Goal: Task Accomplishment & Management: Use online tool/utility

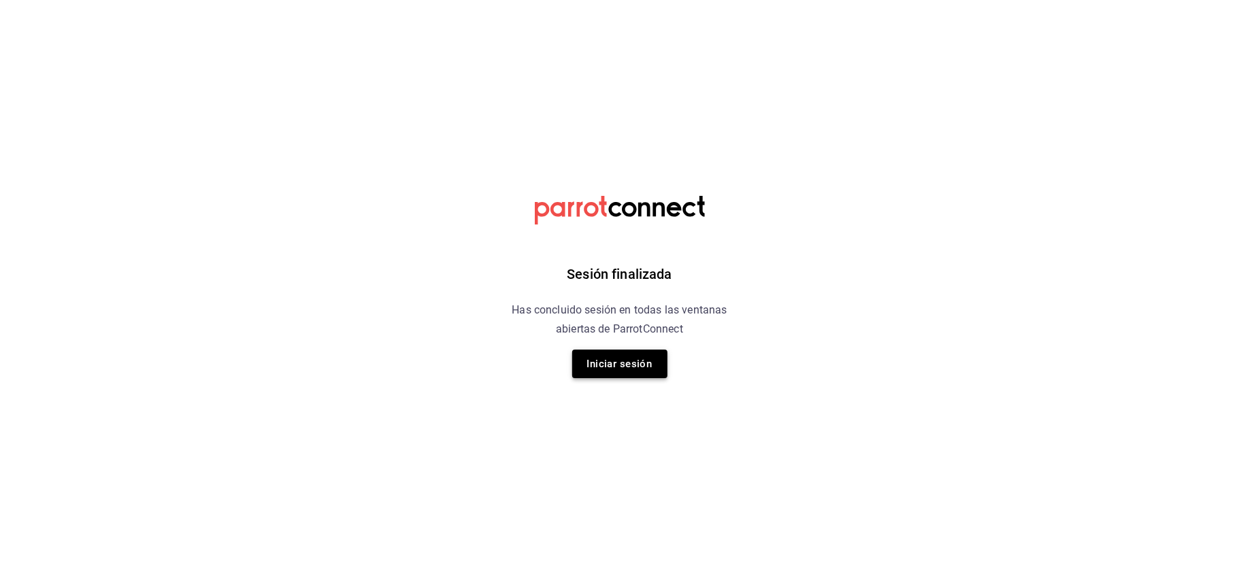
click at [594, 359] on button "Iniciar sesión" at bounding box center [619, 364] width 95 height 29
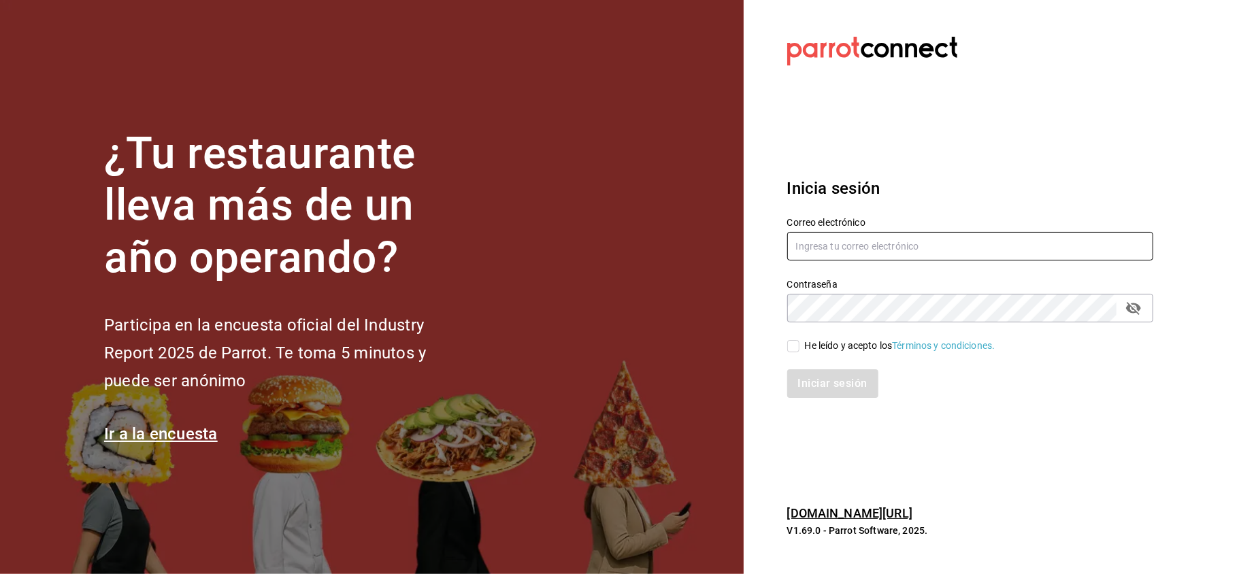
type input "[EMAIL_ADDRESS][DOMAIN_NAME]"
click at [608, 357] on section "¿Tu restaurante lleva más de un año operando? Participa en la encuesta oficial …" at bounding box center [372, 287] width 744 height 574
click at [801, 341] on span "He leído y acepto los Términos y condiciones." at bounding box center [897, 346] width 196 height 14
click at [799, 341] on input "He leído y acepto los Términos y condiciones." at bounding box center [793, 346] width 12 height 12
checkbox input "true"
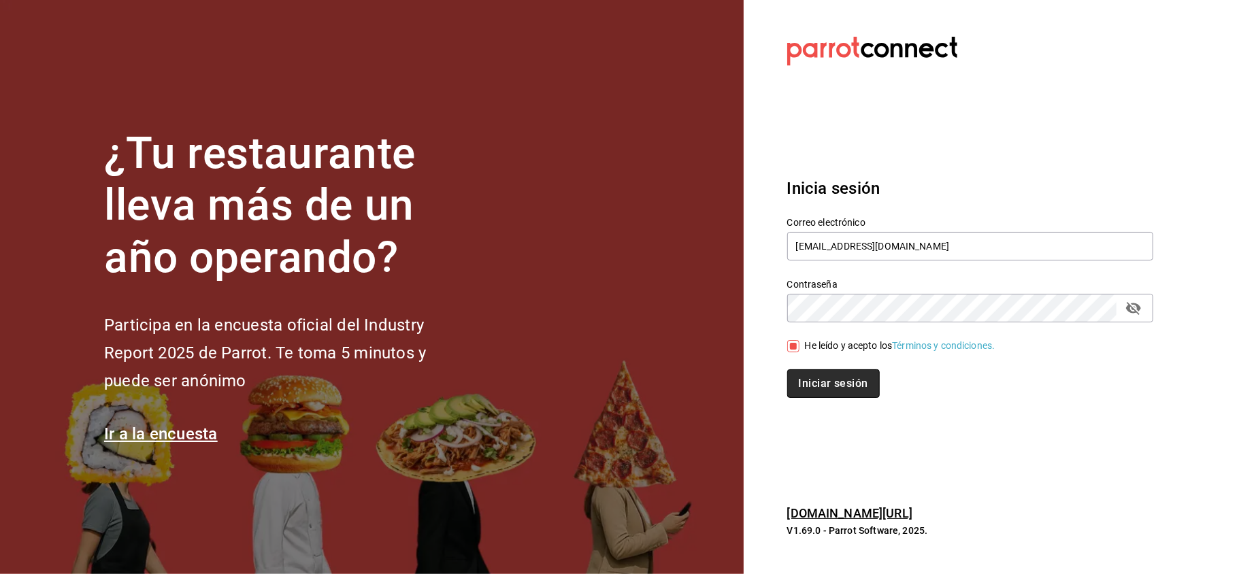
click at [812, 374] on button "Iniciar sesión" at bounding box center [833, 383] width 93 height 29
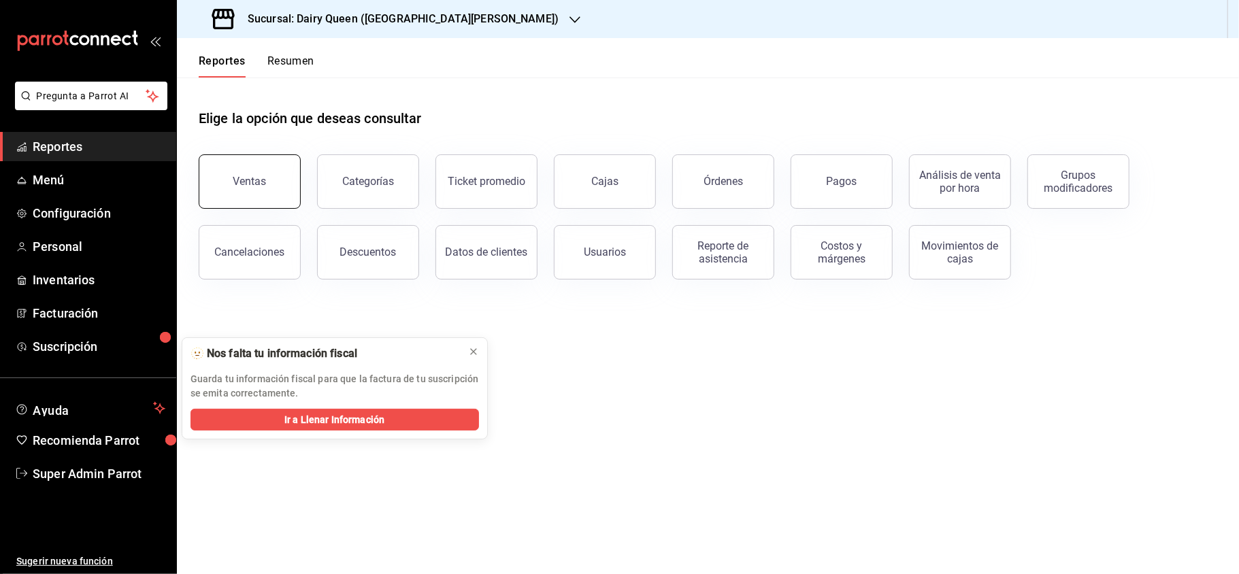
click at [284, 191] on button "Ventas" at bounding box center [250, 181] width 102 height 54
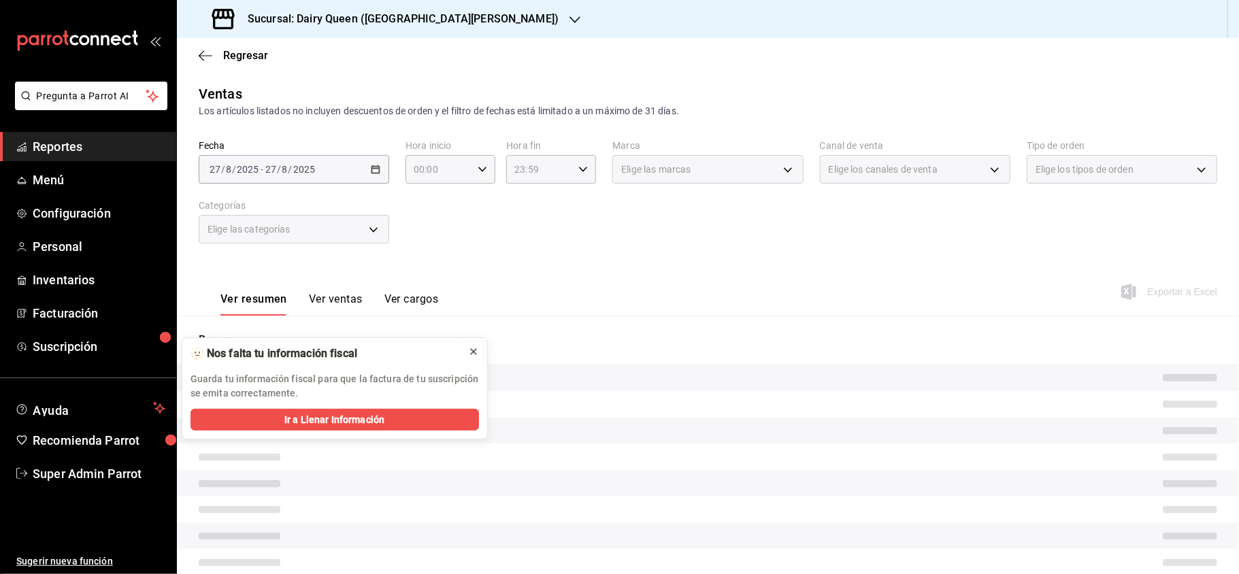
click at [474, 349] on icon at bounding box center [473, 351] width 11 height 11
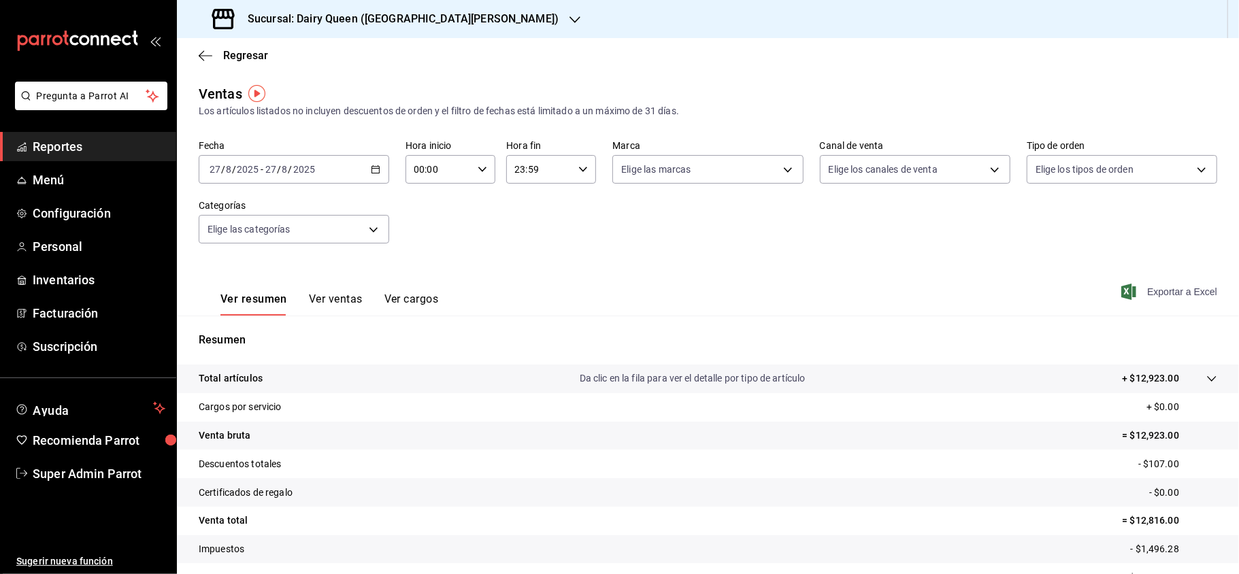
click at [1152, 299] on span "Exportar a Excel" at bounding box center [1170, 292] width 93 height 16
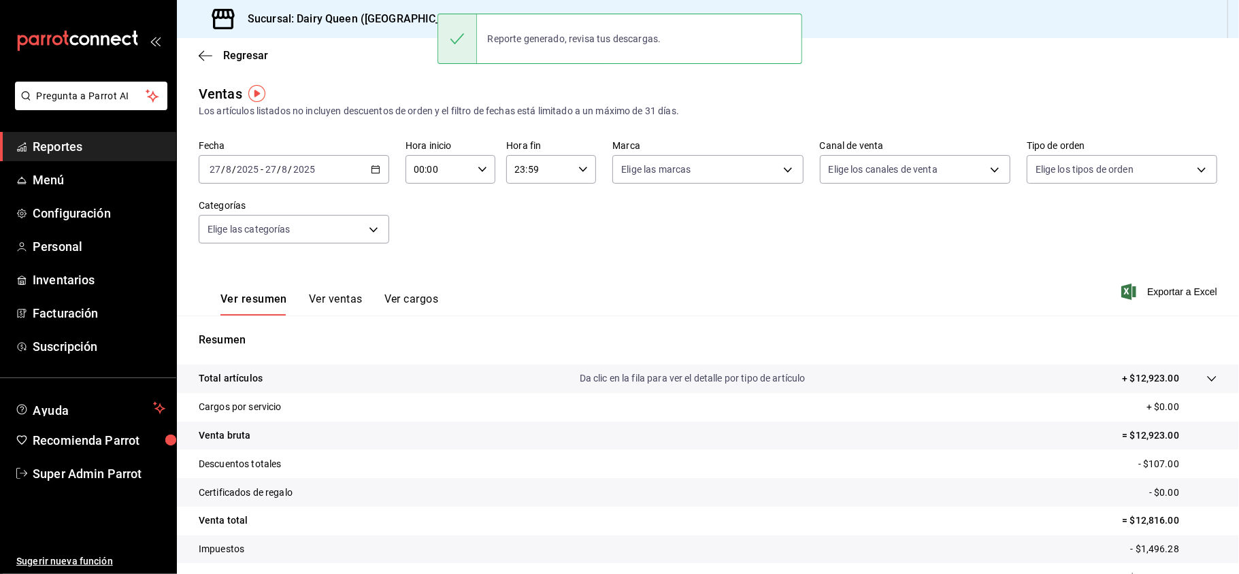
click at [504, 17] on div "Reporte generado, revisa tus descargas." at bounding box center [619, 39] width 365 height 50
click at [393, 23] on h3 "Sucursal: Dairy Queen (GALERIAS VALLE ORIENTE)" at bounding box center [398, 19] width 322 height 16
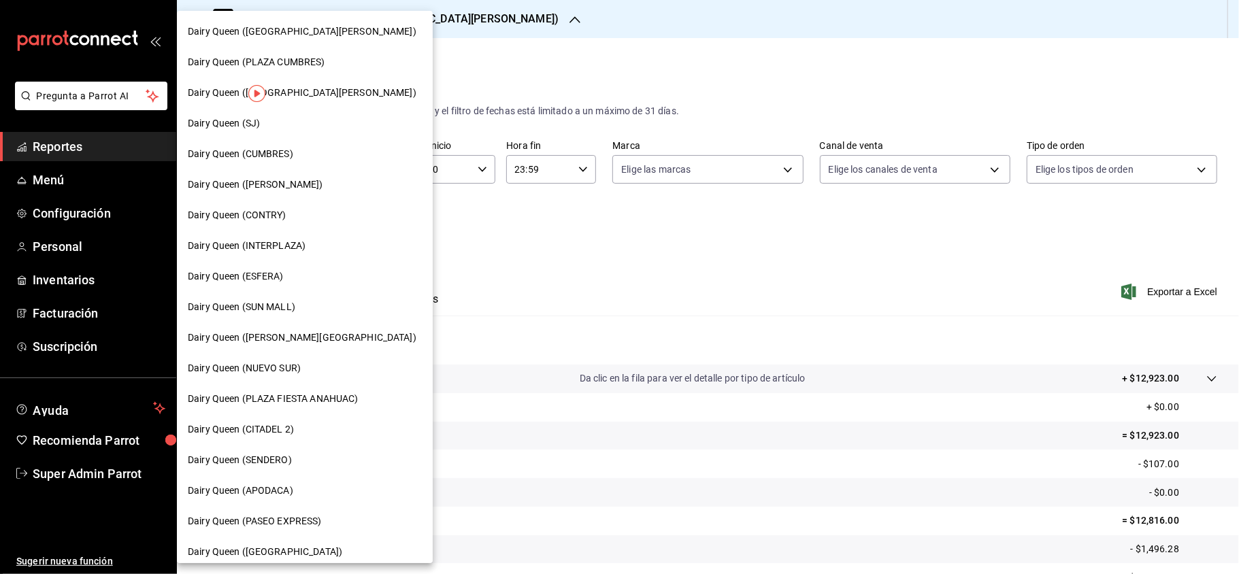
click at [572, 63] on div at bounding box center [619, 287] width 1239 height 574
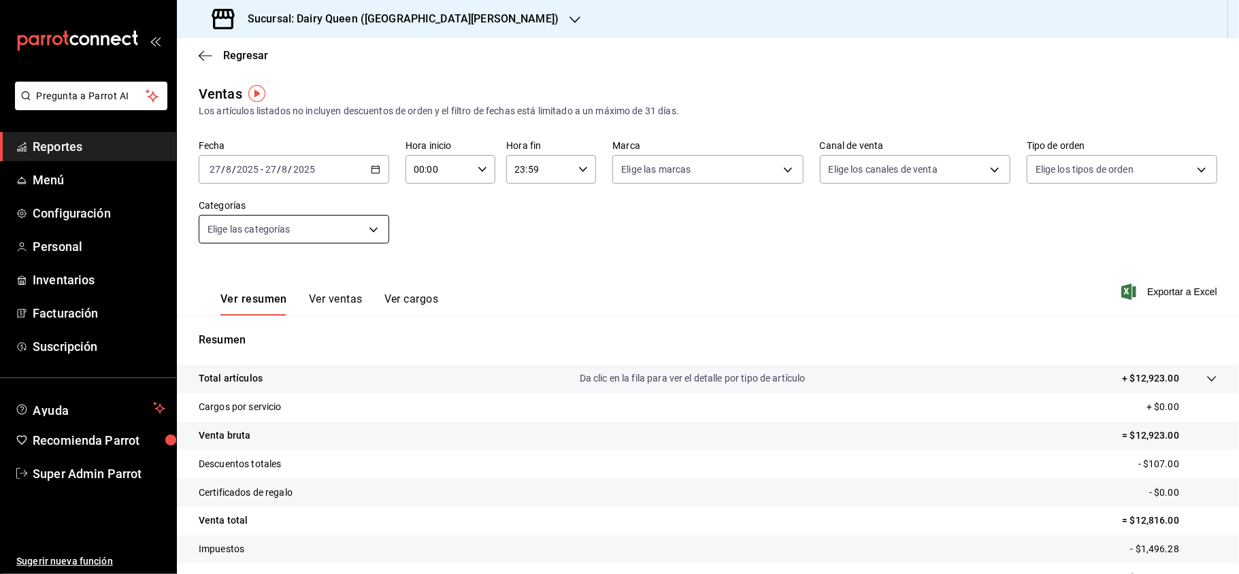
click at [371, 227] on body "Pregunta a Parrot AI Reportes Menú Configuración Personal Inventarios Facturaci…" at bounding box center [619, 287] width 1239 height 574
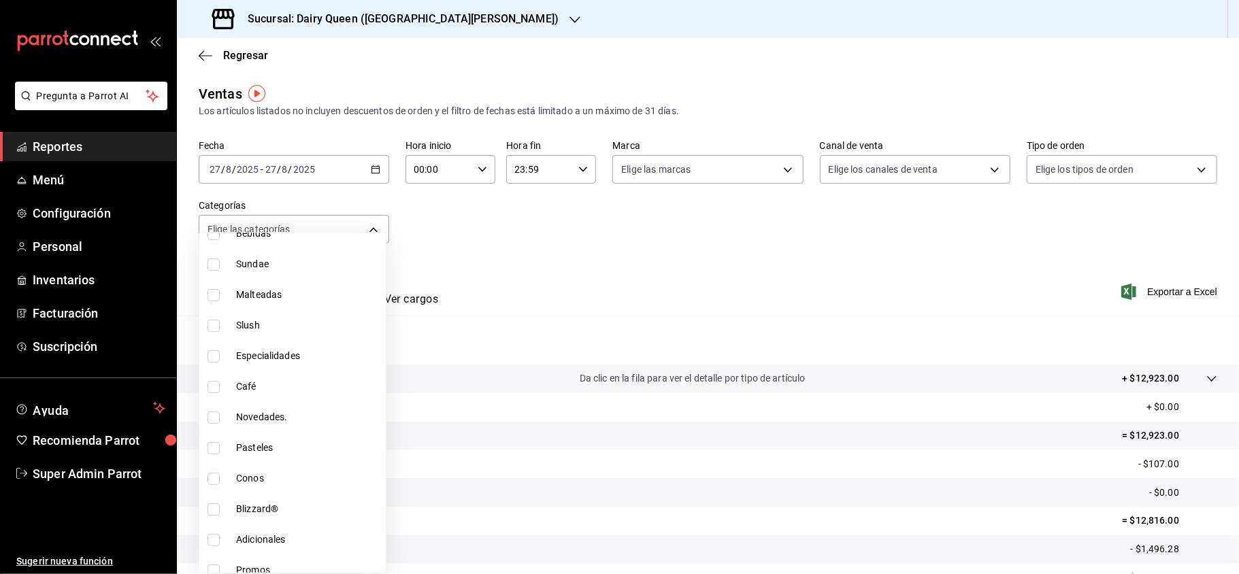
scroll to position [167, 0]
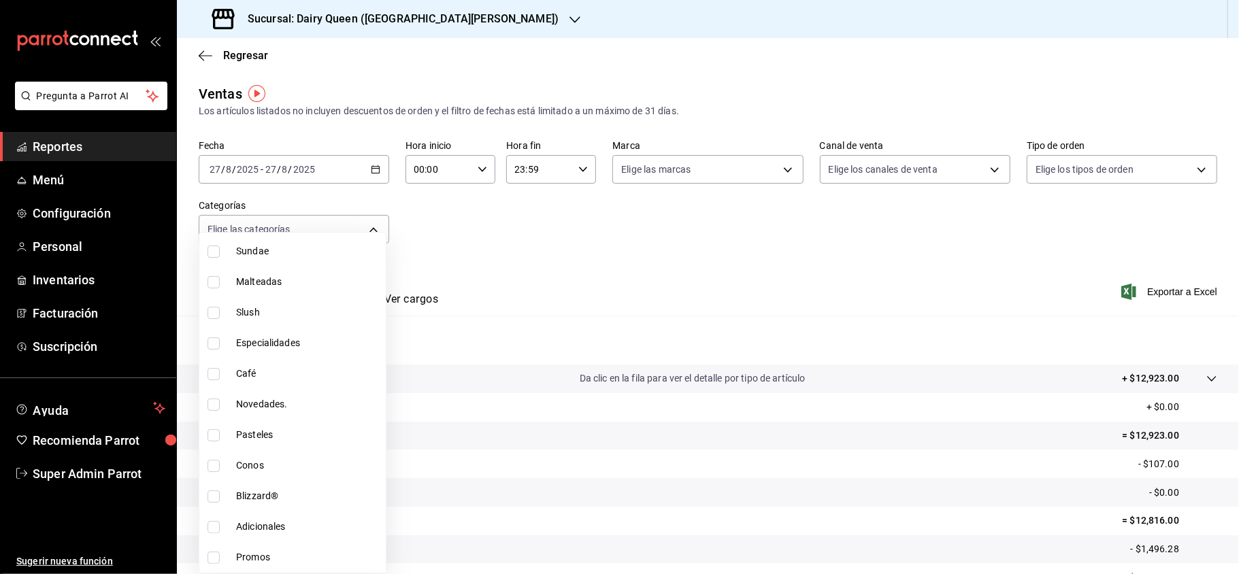
click at [213, 561] on input "checkbox" at bounding box center [213, 558] width 12 height 12
checkbox input "true"
type input "0c445fab-07ee-4d52-9e73-f32a5db2961d"
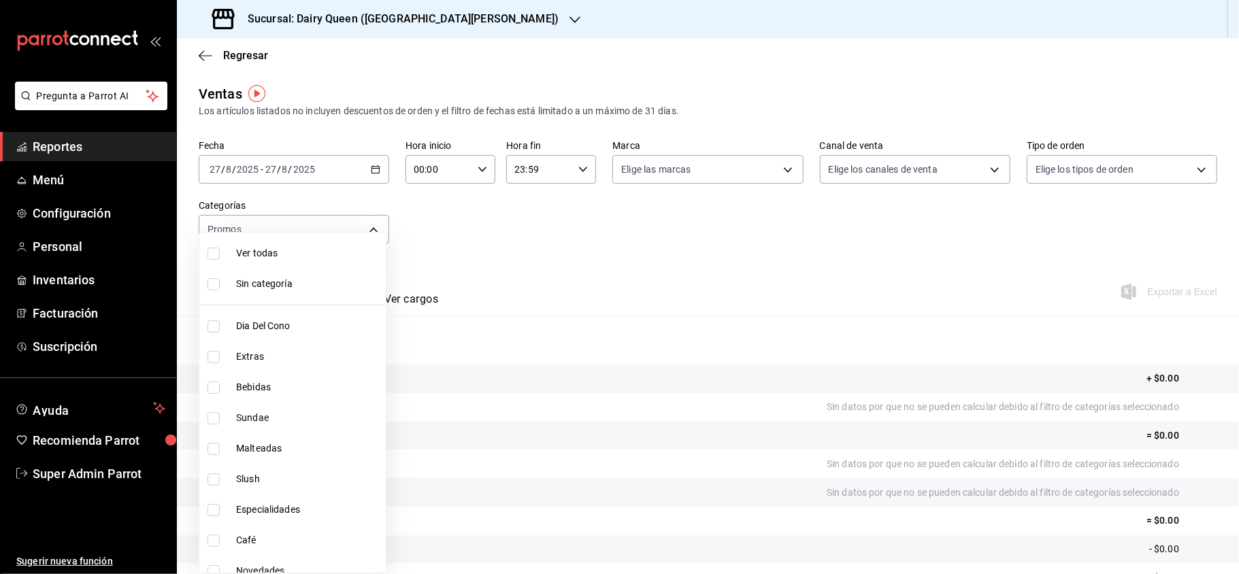
click at [607, 239] on div at bounding box center [619, 287] width 1239 height 574
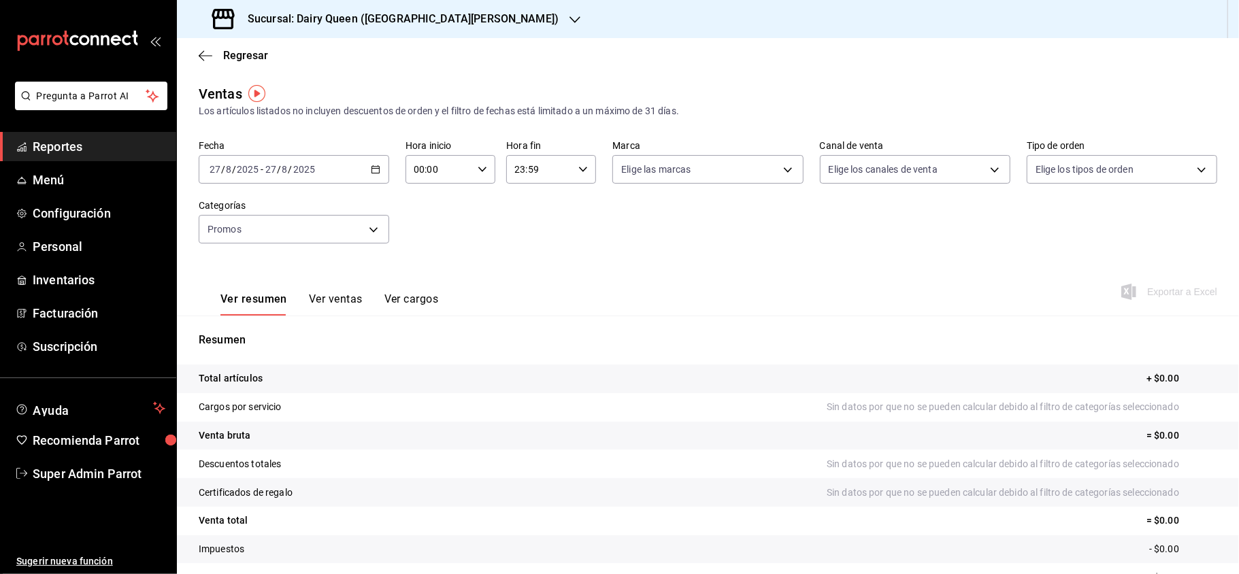
click at [378, 169] on div "2025-08-27 27 / 8 / 2025 - 2025-08-27 27 / 8 / 2025" at bounding box center [294, 169] width 190 height 29
click at [286, 328] on span "Rango de fechas" at bounding box center [262, 333] width 105 height 14
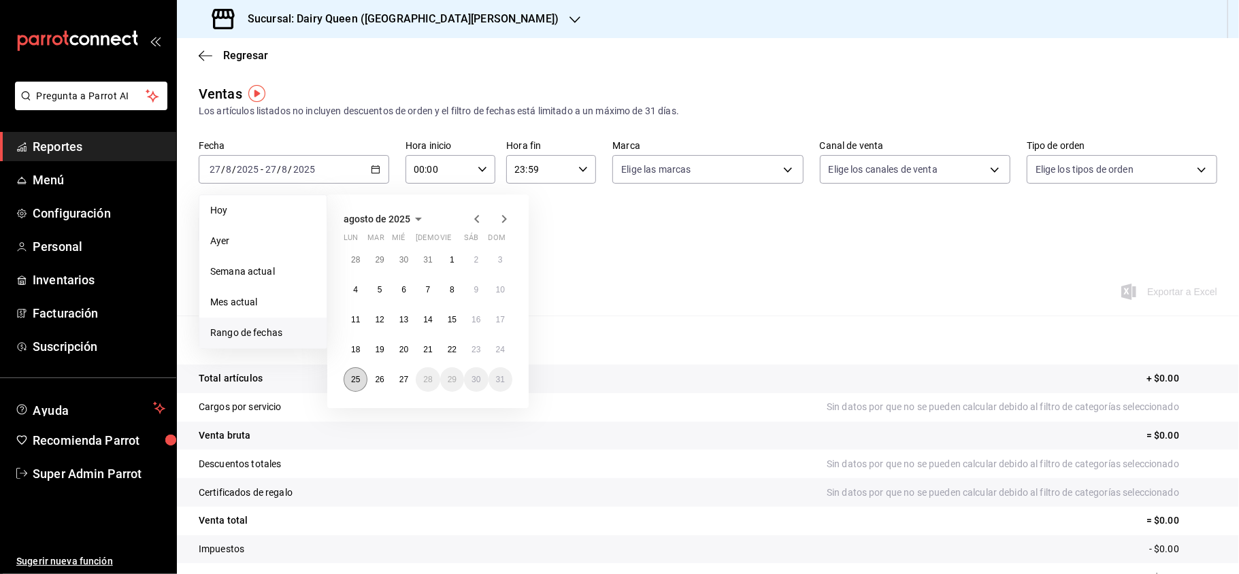
click at [352, 382] on abbr "25" at bounding box center [355, 380] width 9 height 10
click at [404, 382] on abbr "27" at bounding box center [403, 380] width 9 height 10
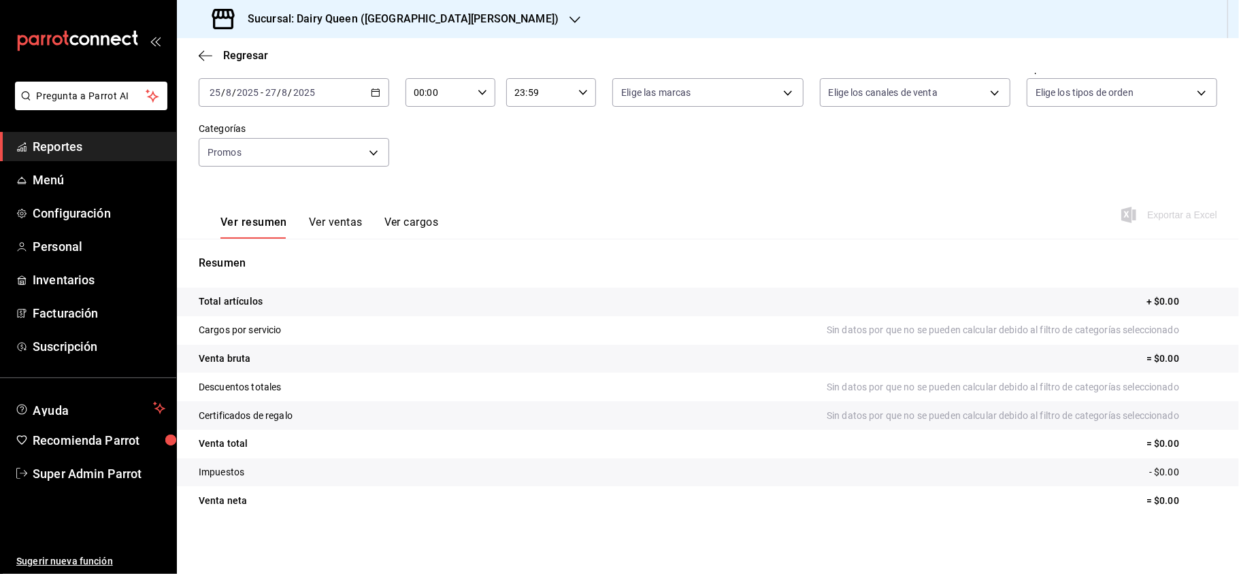
scroll to position [23, 0]
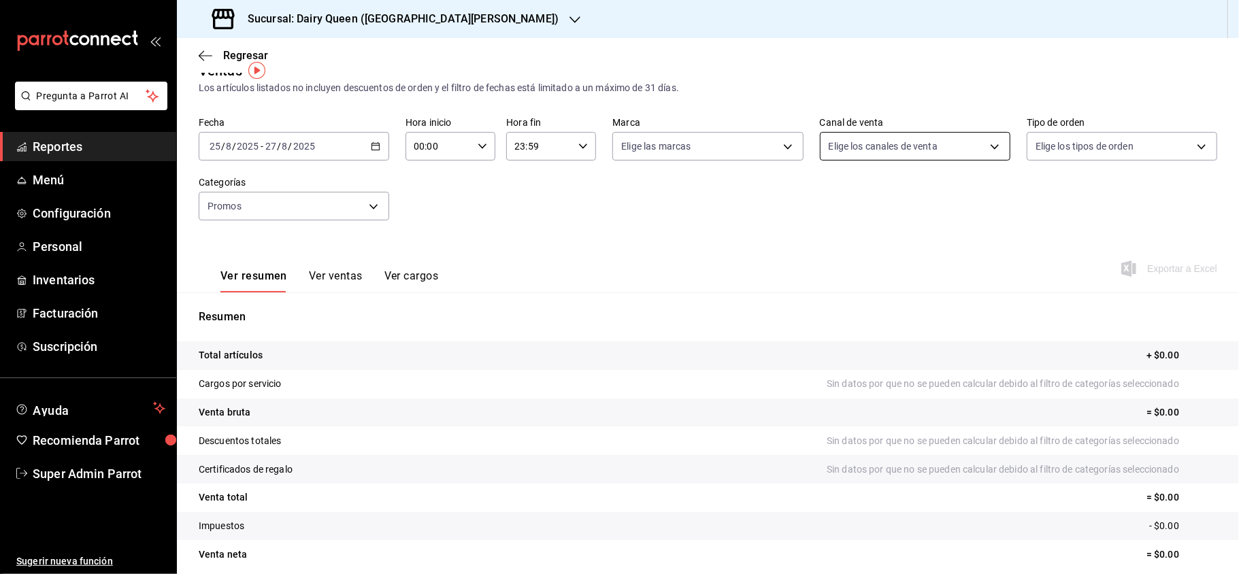
click at [866, 146] on body "Pregunta a Parrot AI Reportes Menú Configuración Personal Inventarios Facturaci…" at bounding box center [619, 287] width 1239 height 574
click at [829, 238] on input "checkbox" at bounding box center [826, 244] width 12 height 12
checkbox input "true"
type input "PARROT"
click at [1090, 153] on div at bounding box center [619, 287] width 1239 height 574
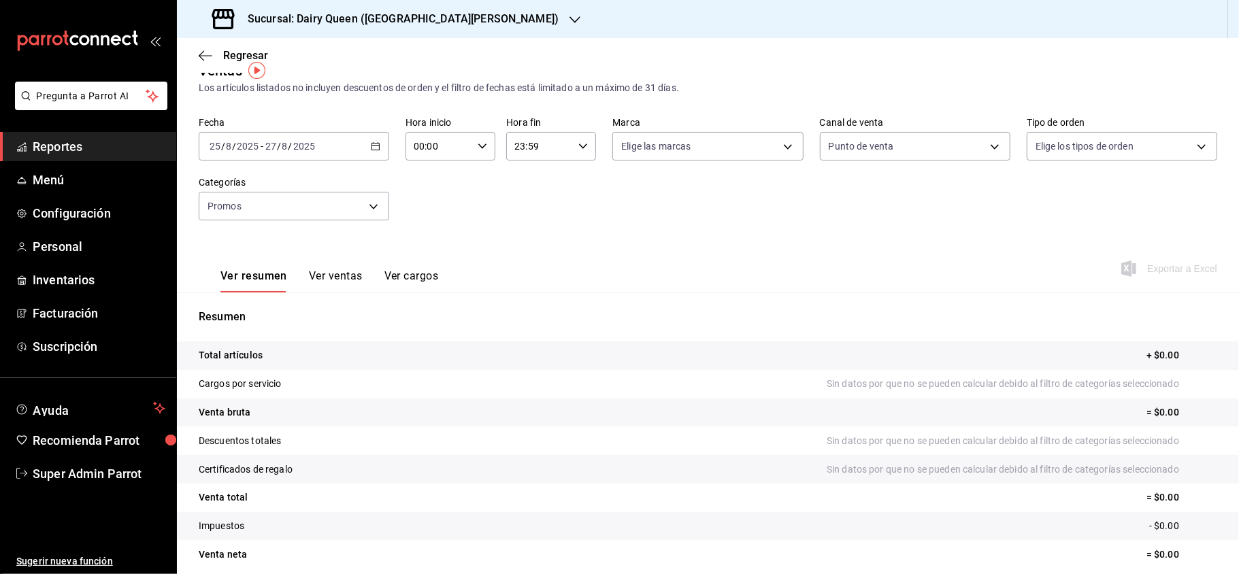
click at [1090, 153] on body "Pregunta a Parrot AI Reportes Menú Configuración Personal Inventarios Facturaci…" at bounding box center [619, 287] width 1239 height 574
click at [1027, 200] on input "checkbox" at bounding box center [1031, 199] width 12 height 12
checkbox input "true"
type input "56135041-d562-487a-bc7d-7124fb96dbb6,EXTERNAL"
checkbox input "true"
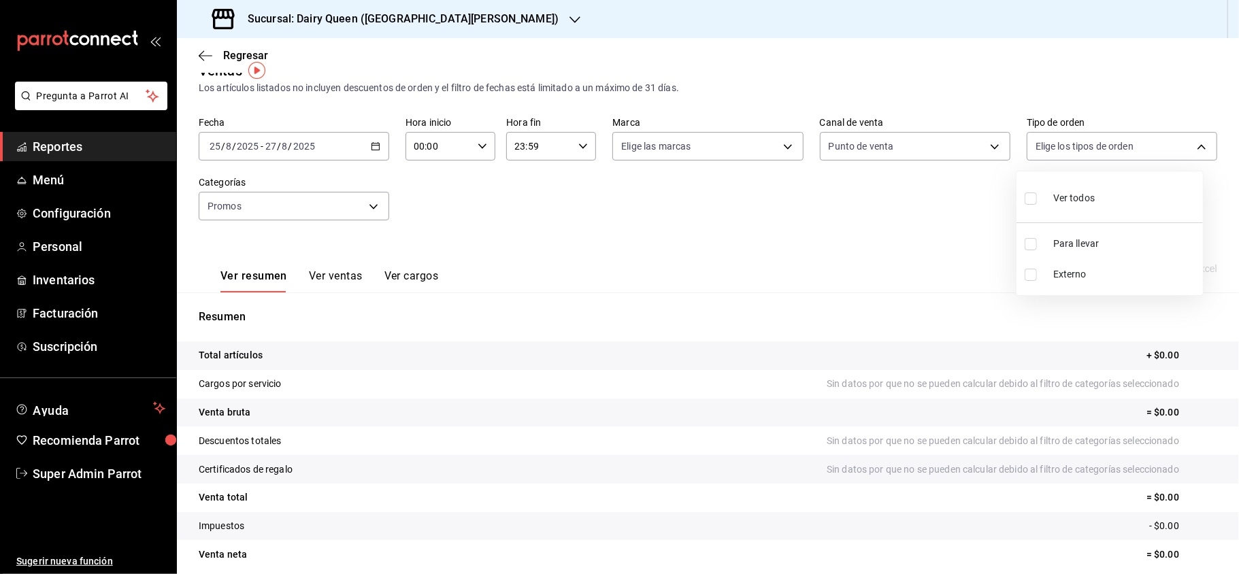
checkbox input "true"
click at [363, 204] on div at bounding box center [619, 287] width 1239 height 574
click at [374, 204] on body "Pregunta a Parrot AI Reportes Menú Configuración Personal Inventarios Facturaci…" at bounding box center [619, 287] width 1239 height 574
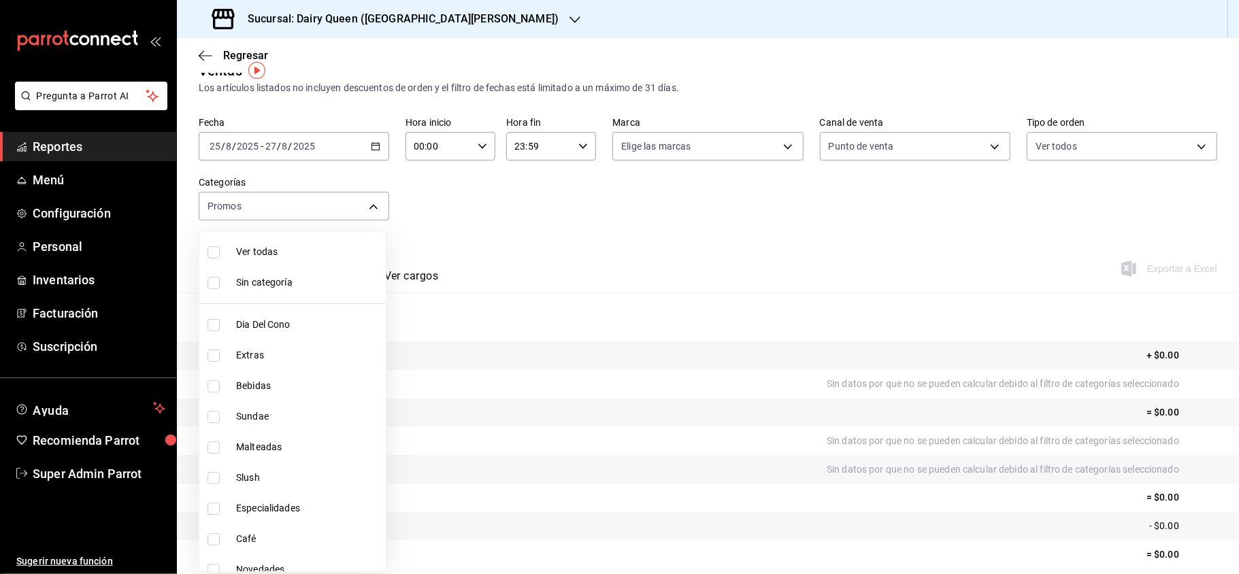
click at [218, 251] on input "checkbox" at bounding box center [213, 252] width 12 height 12
checkbox input "true"
type input "61a8f822-8b2d-483e-b739-6c813cceb207,a18b8afe-1a8b-4f66-b10f-53da37e6459d,b8a25…"
checkbox input "true"
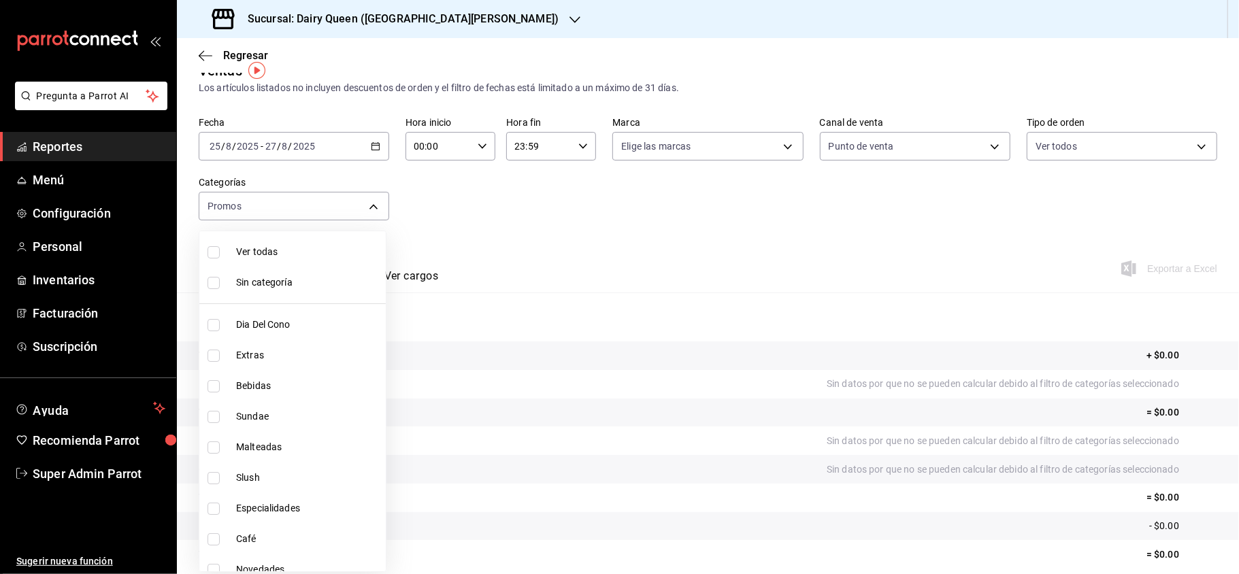
checkbox input "true"
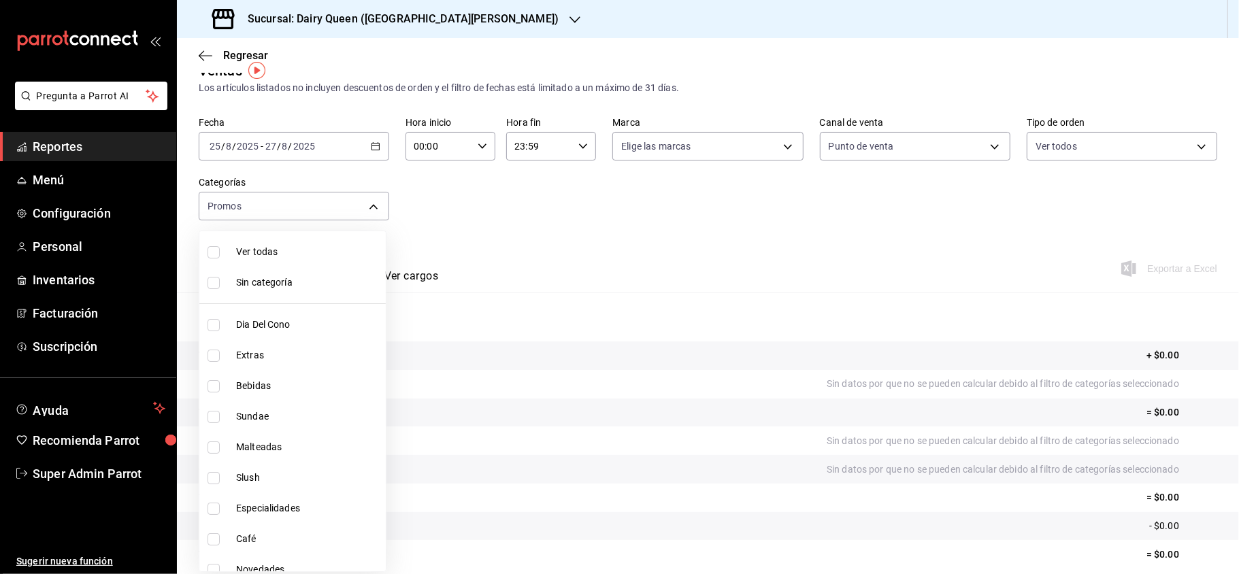
checkbox input "true"
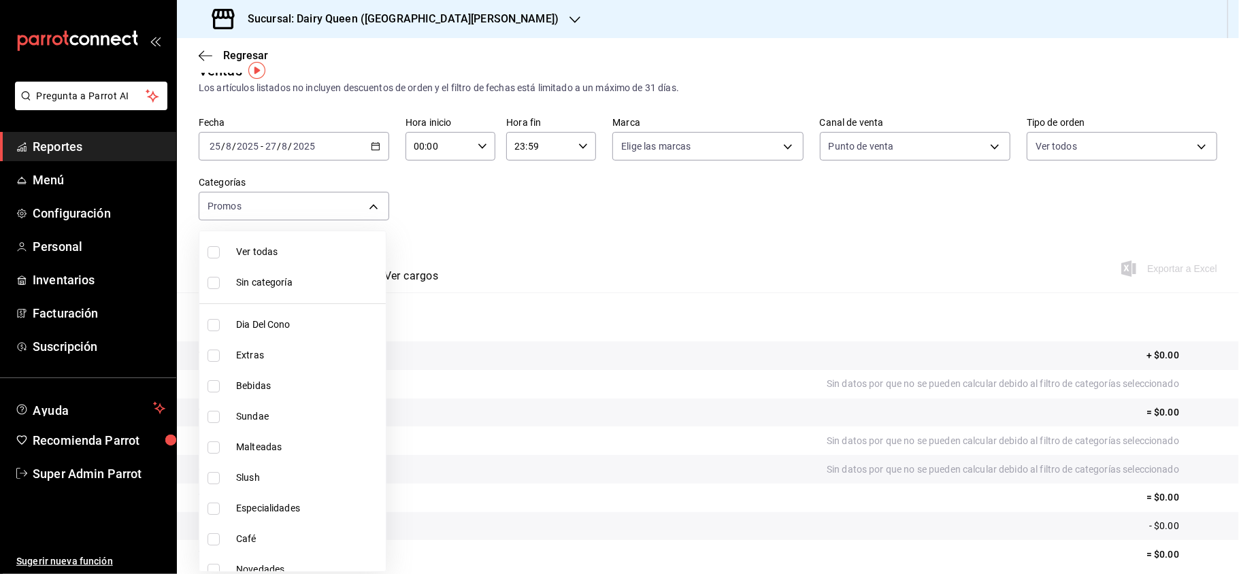
checkbox input "true"
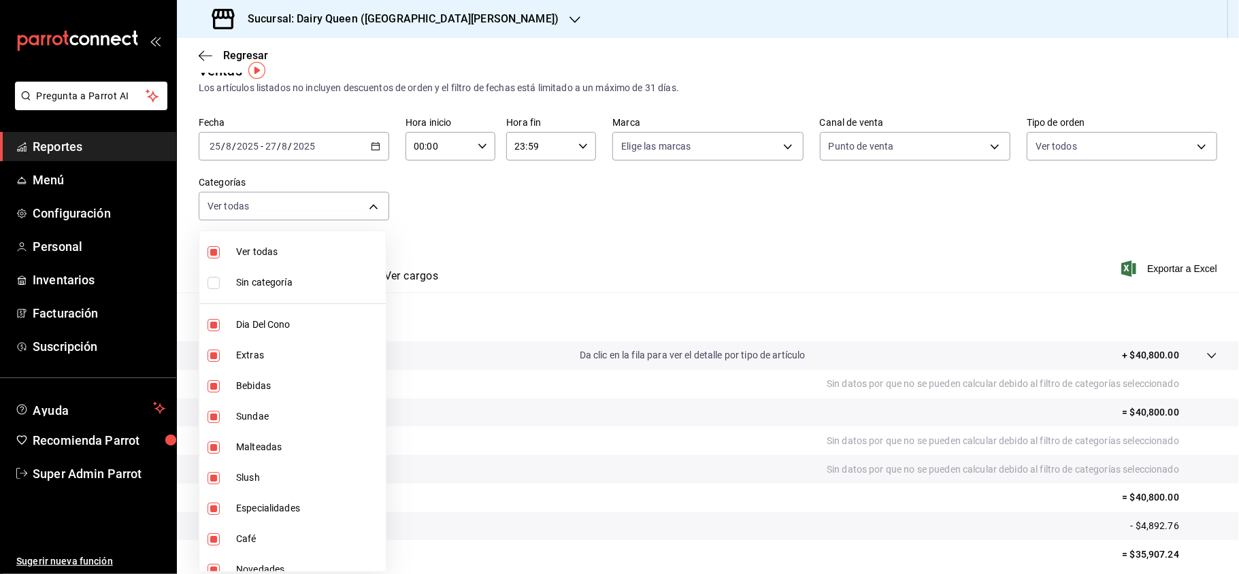
click at [87, 170] on div at bounding box center [619, 287] width 1239 height 574
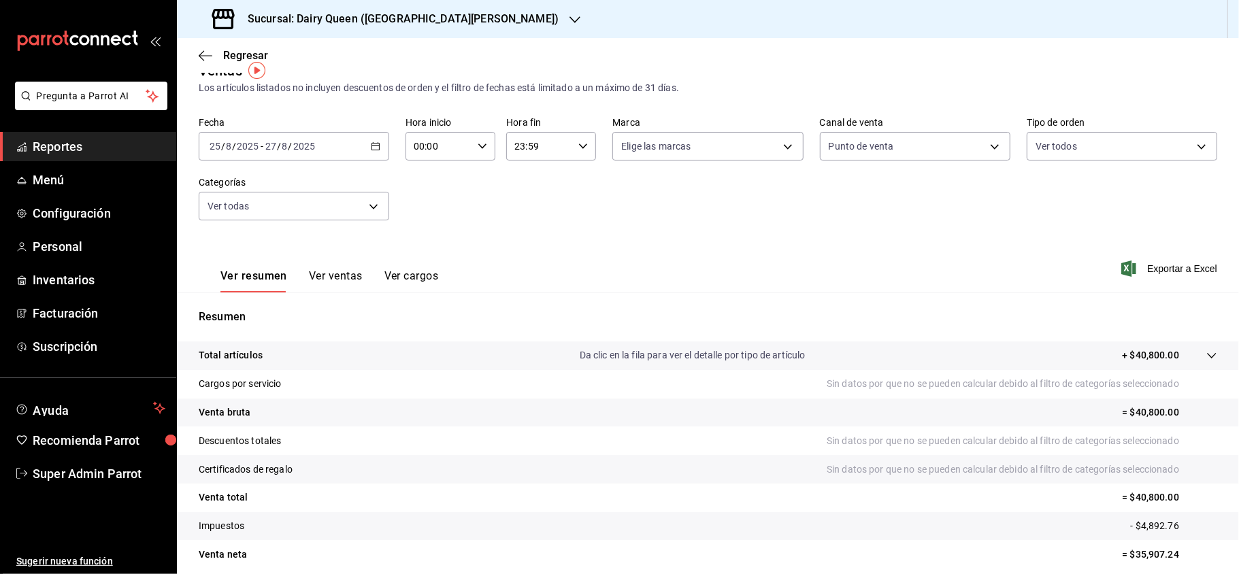
click at [94, 154] on span "Reportes" at bounding box center [99, 146] width 133 height 18
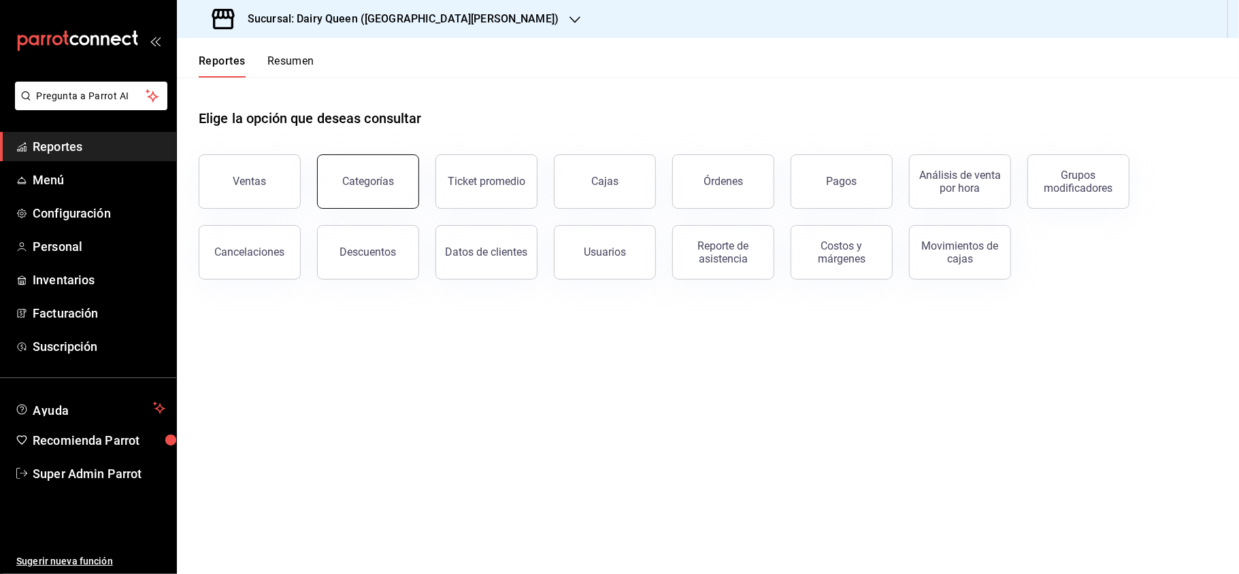
click at [395, 180] on button "Categorías" at bounding box center [368, 181] width 102 height 54
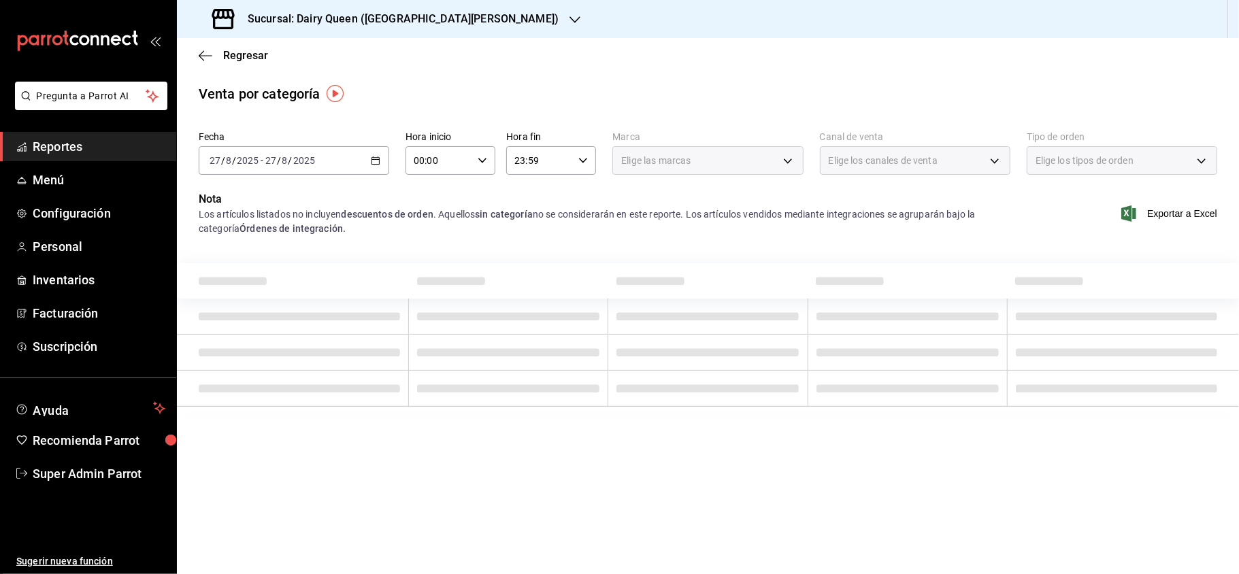
click at [354, 159] on div "2025-08-27 27 / 8 / 2025 - 2025-08-27 27 / 8 / 2025" at bounding box center [294, 160] width 190 height 29
click at [243, 356] on span "Rango de fechas" at bounding box center [262, 355] width 105 height 14
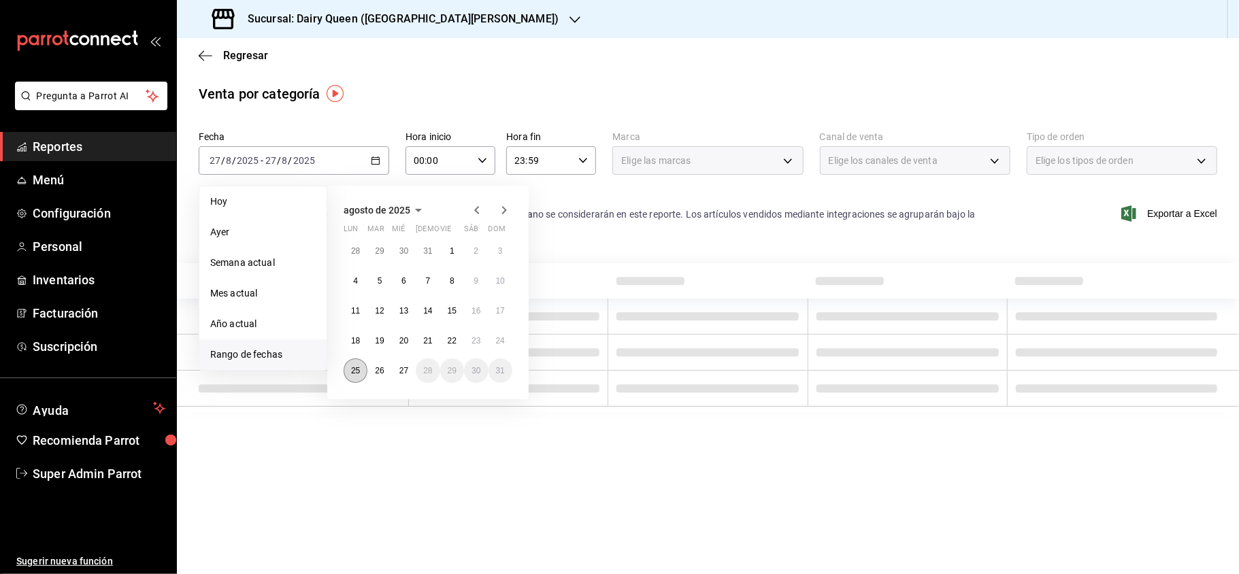
click at [358, 365] on button "25" at bounding box center [356, 371] width 24 height 24
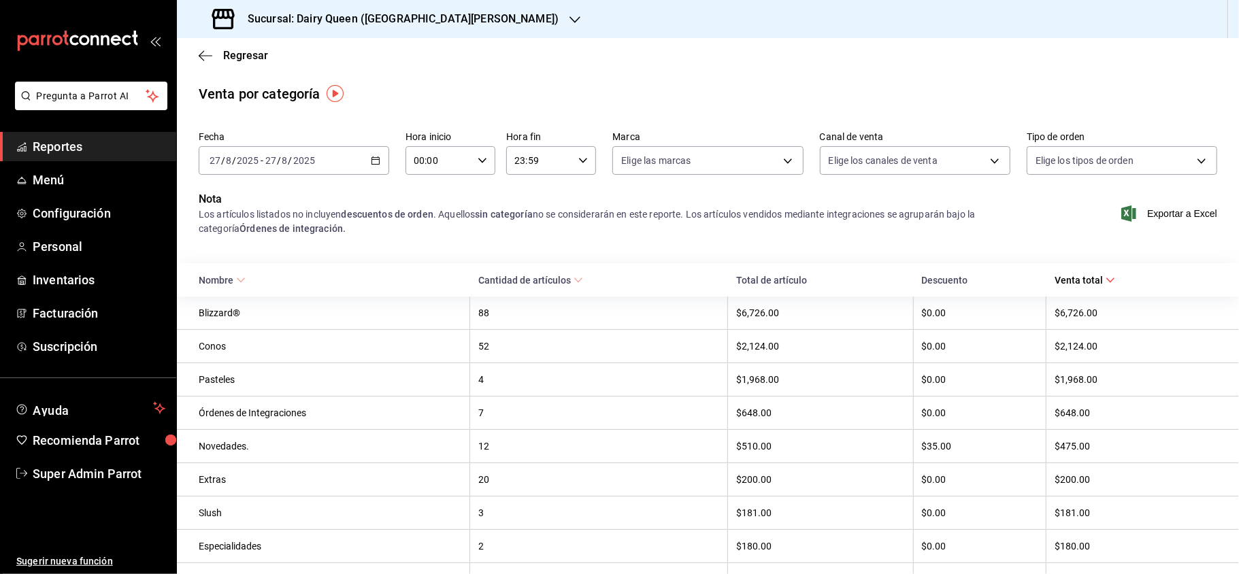
click at [572, 261] on div "Fecha 2025-08-27 27 / 8 / 2025 - 2025-08-27 27 / 8 / 2025 Hora inicio 00:00 Hor…" at bounding box center [708, 408] width 1062 height 565
click at [1109, 166] on body "Pregunta a Parrot AI Reportes Menú Configuración Personal Inventarios Facturaci…" at bounding box center [619, 287] width 1239 height 574
click at [959, 169] on div at bounding box center [619, 287] width 1239 height 574
click at [959, 169] on body "Pregunta a Parrot AI Reportes Menú Configuración Personal Inventarios Facturaci…" at bounding box center [619, 287] width 1239 height 574
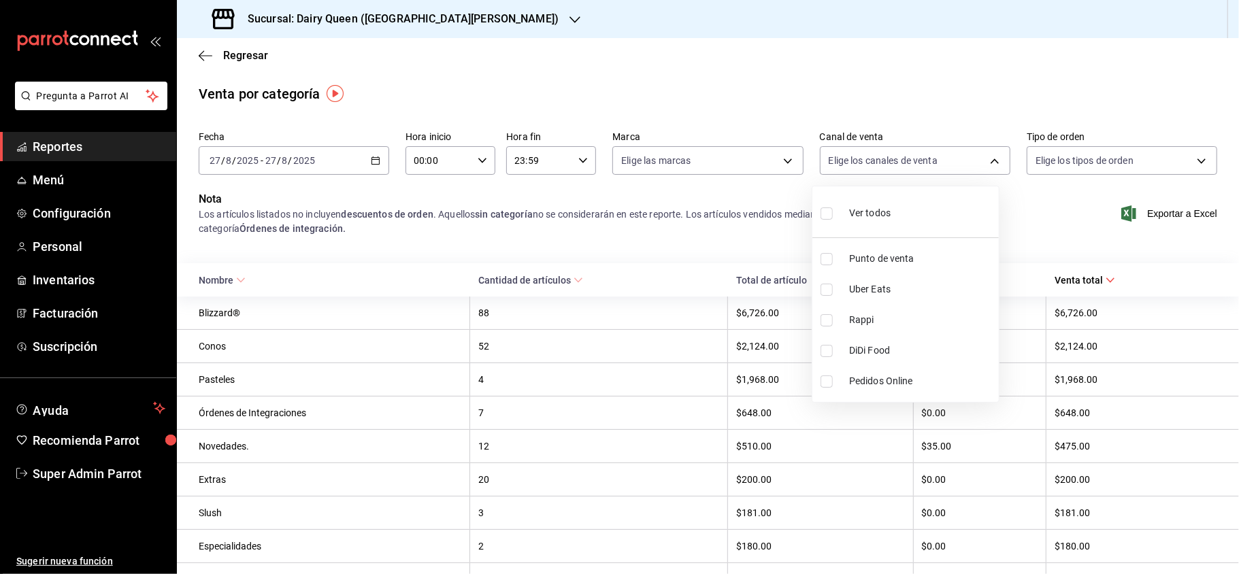
click at [731, 165] on div at bounding box center [619, 287] width 1239 height 574
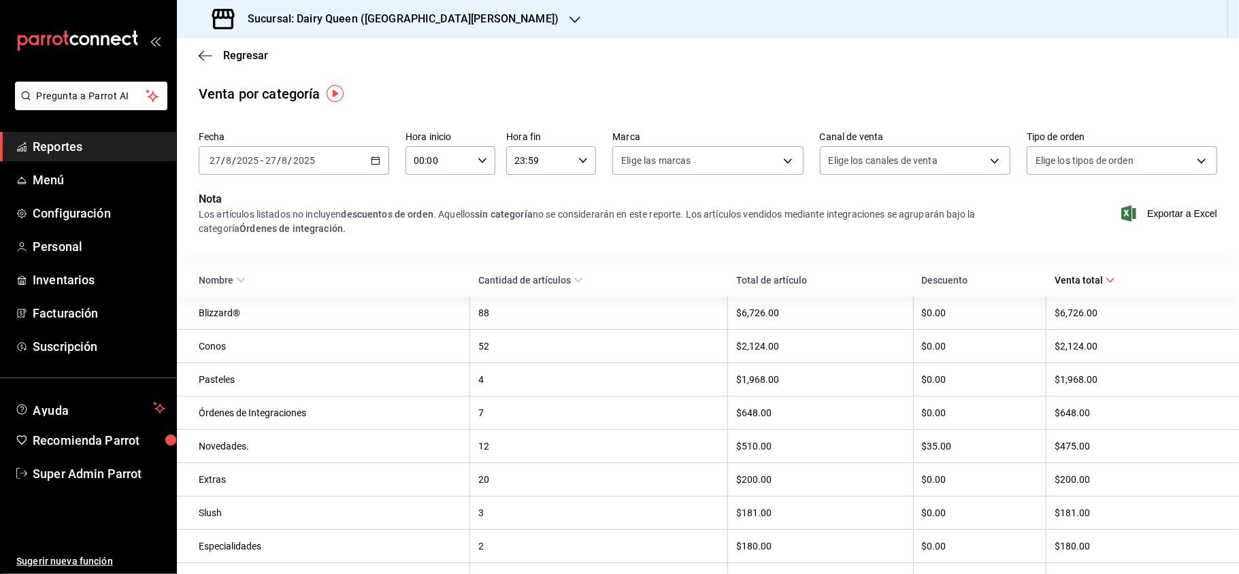
click at [731, 165] on body "Pregunta a Parrot AI Reportes Menú Configuración Personal Inventarios Facturaci…" at bounding box center [619, 287] width 1239 height 574
click at [847, 166] on div at bounding box center [619, 287] width 1239 height 574
click at [847, 166] on body "Pregunta a Parrot AI Reportes Menú Configuración Personal Inventarios Facturaci…" at bounding box center [619, 287] width 1239 height 574
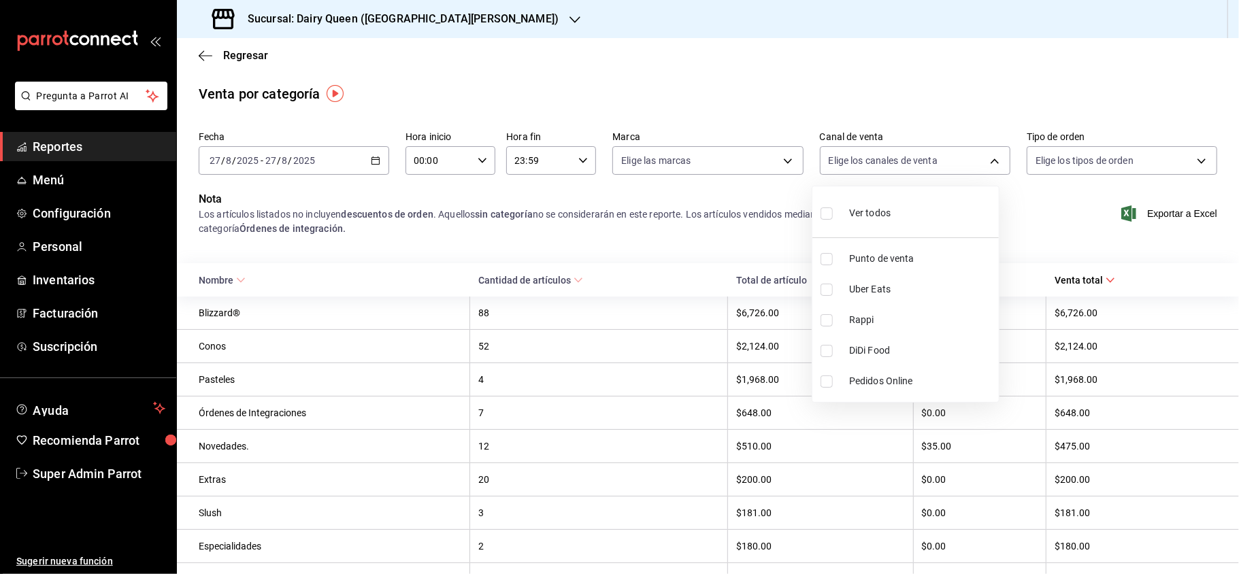
click at [69, 191] on div at bounding box center [619, 287] width 1239 height 574
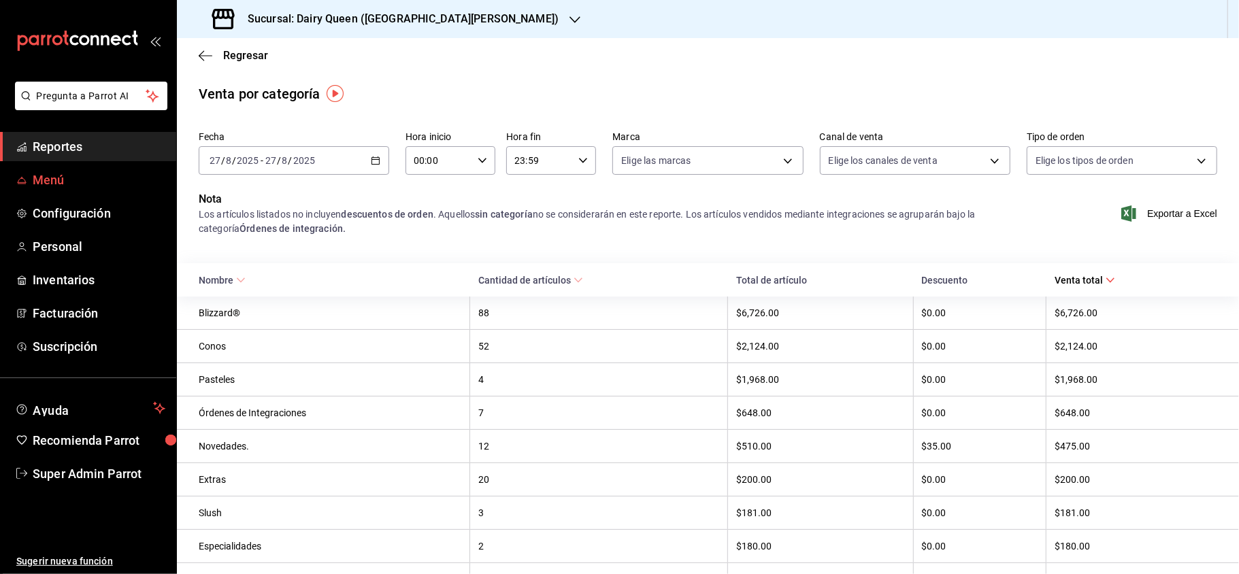
click at [65, 191] on link "Menú" at bounding box center [88, 179] width 176 height 29
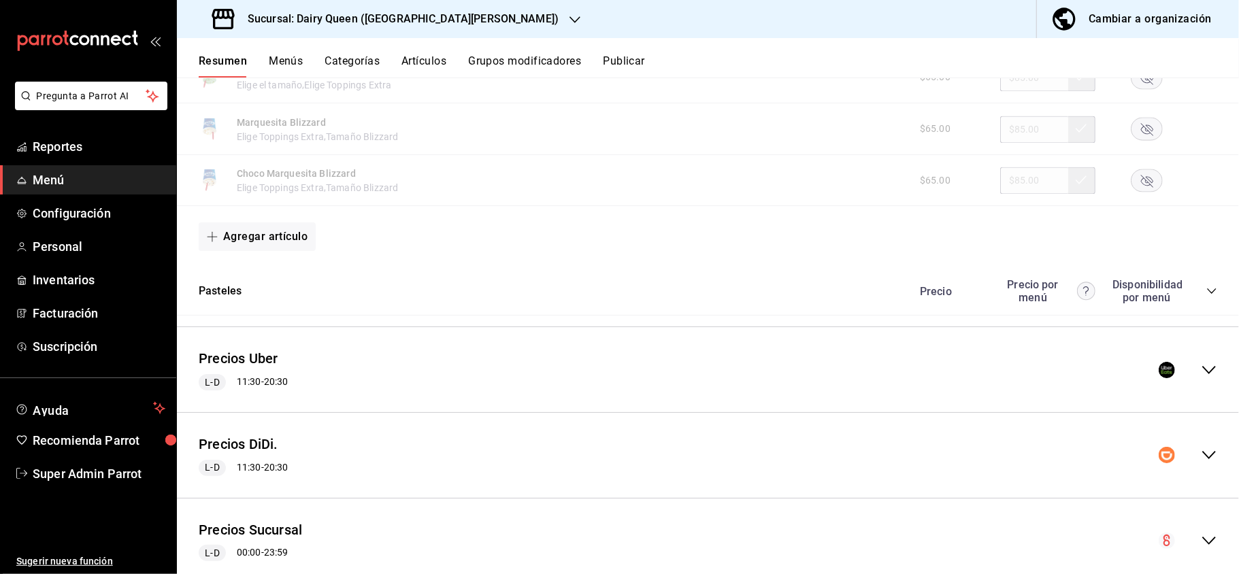
scroll to position [2184, 0]
